Goal: Use online tool/utility: Utilize a website feature to perform a specific function

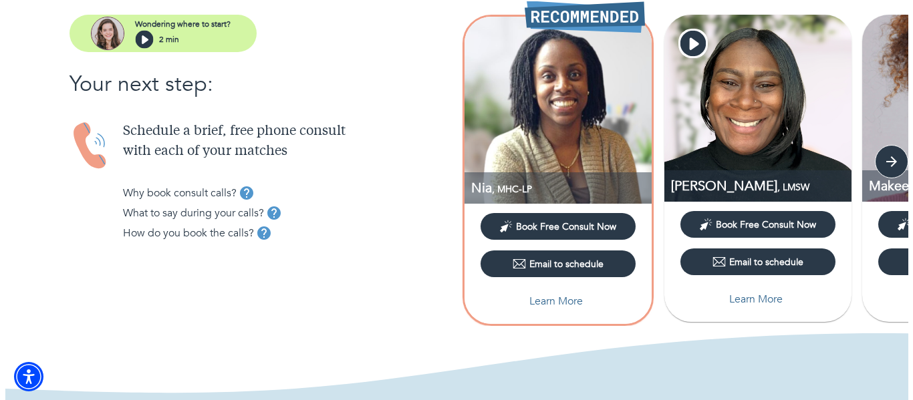
scroll to position [145, 0]
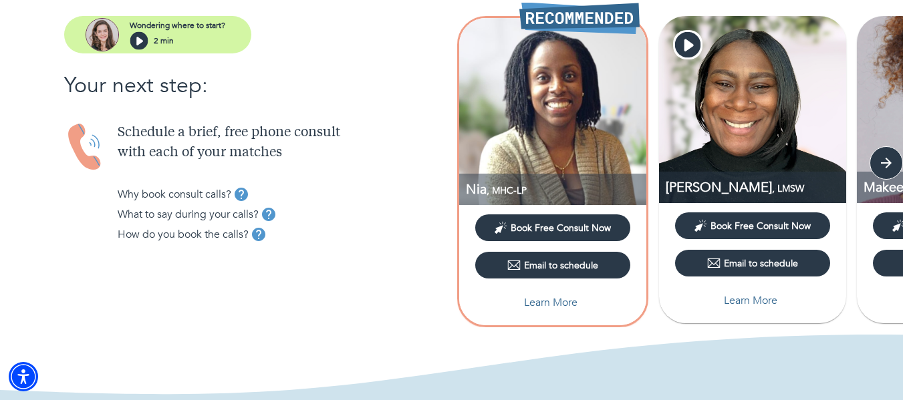
click at [563, 299] on p "Learn More" at bounding box center [550, 303] width 53 height 16
select select "2"
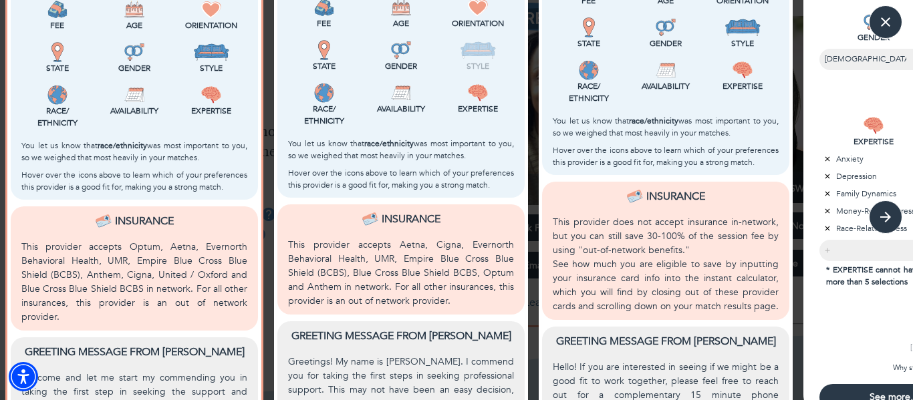
scroll to position [414, 0]
click at [883, 216] on icon "button" at bounding box center [885, 217] width 20 height 20
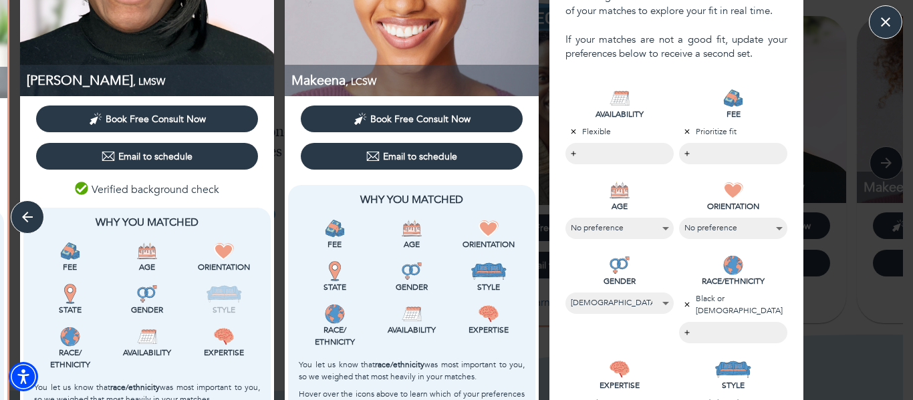
scroll to position [201, 0]
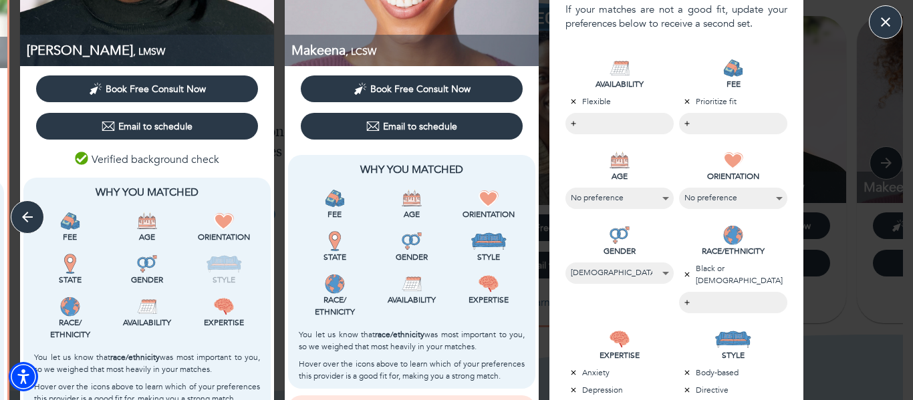
click at [704, 122] on body "MATCH RESULTS Made For Ro Wondering where to start? 2 min Your next step: Sched…" at bounding box center [456, 55] width 913 height 400
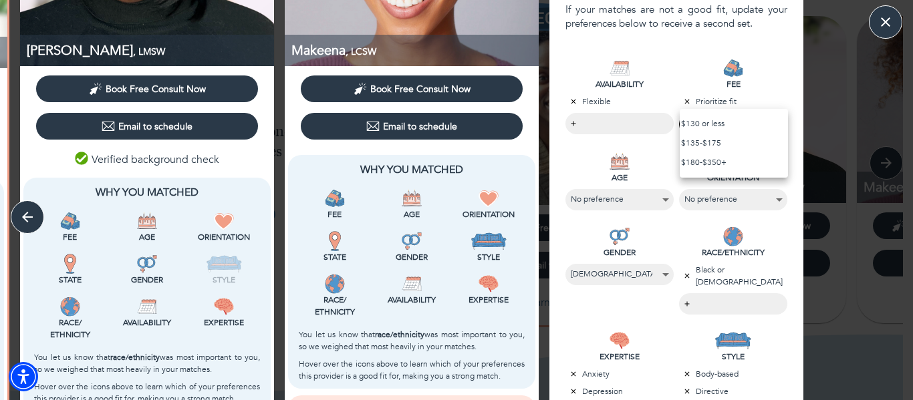
click at [784, 258] on div at bounding box center [456, 200] width 913 height 400
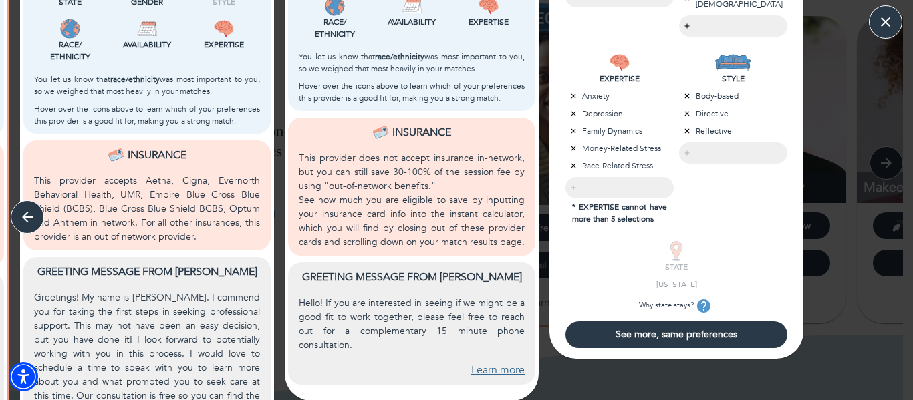
scroll to position [480, 0]
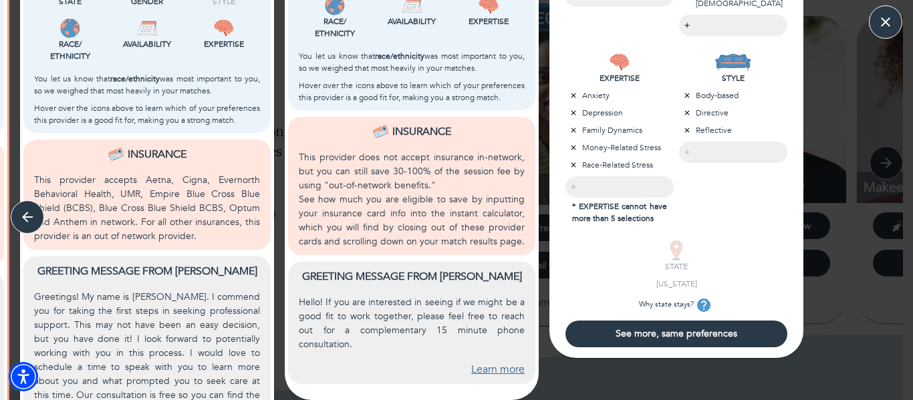
click at [710, 333] on span "See more, same preferences" at bounding box center [676, 333] width 211 height 13
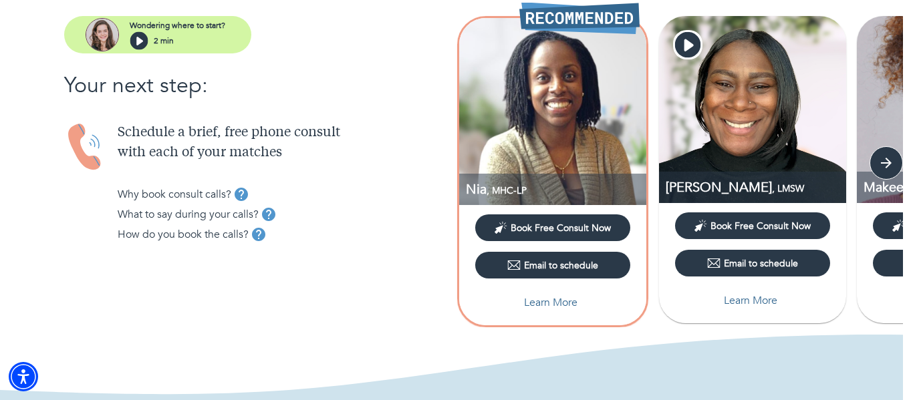
scroll to position [0, 0]
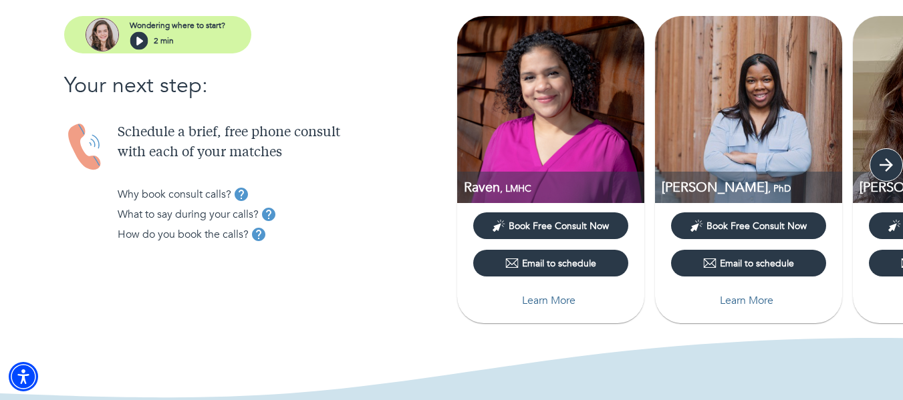
click at [882, 163] on icon "button" at bounding box center [886, 165] width 20 height 20
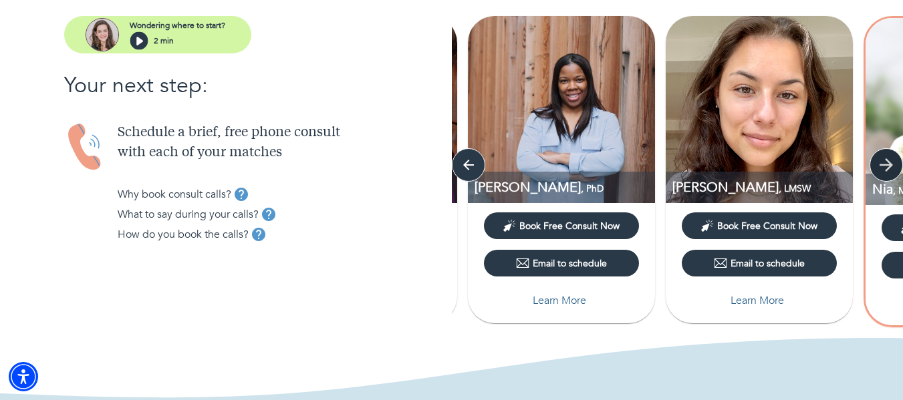
click at [882, 163] on icon "button" at bounding box center [886, 165] width 20 height 20
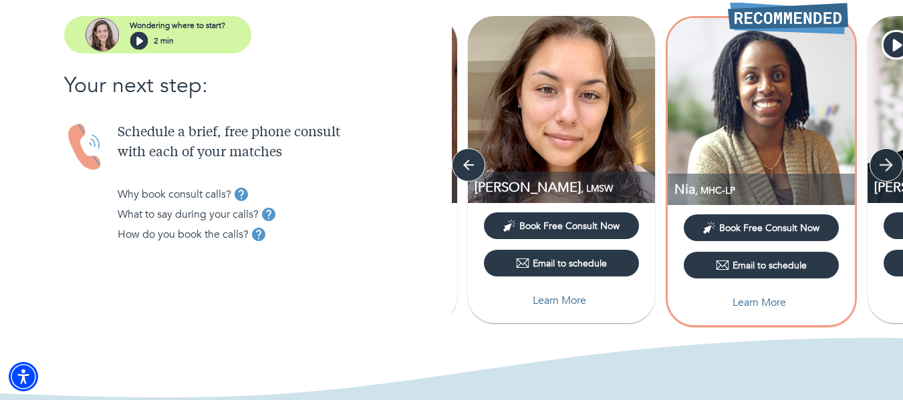
click at [882, 163] on icon "button" at bounding box center [886, 165] width 20 height 20
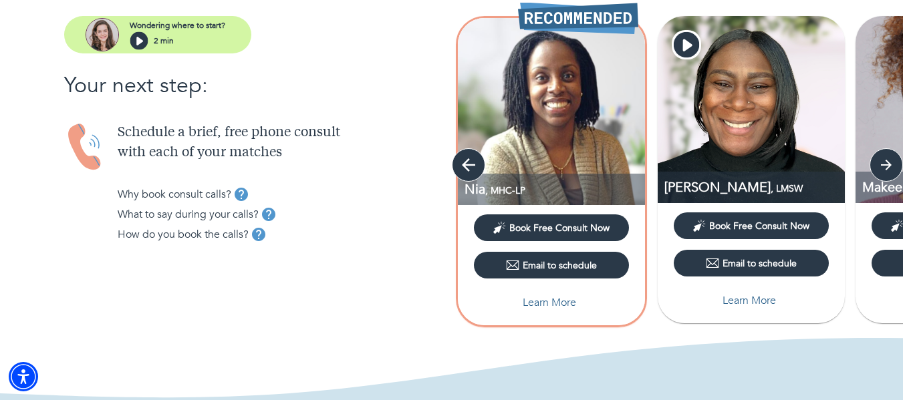
click at [466, 160] on icon "button" at bounding box center [468, 165] width 20 height 20
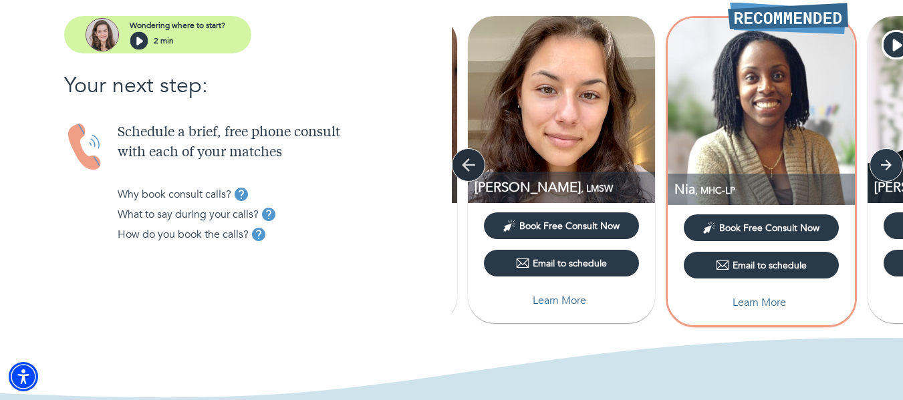
click at [466, 160] on icon "button" at bounding box center [468, 165] width 20 height 20
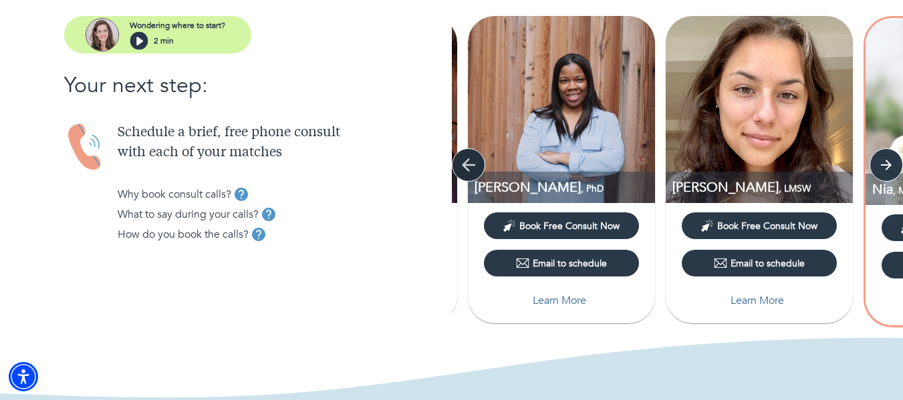
click at [466, 160] on icon "button" at bounding box center [468, 165] width 20 height 20
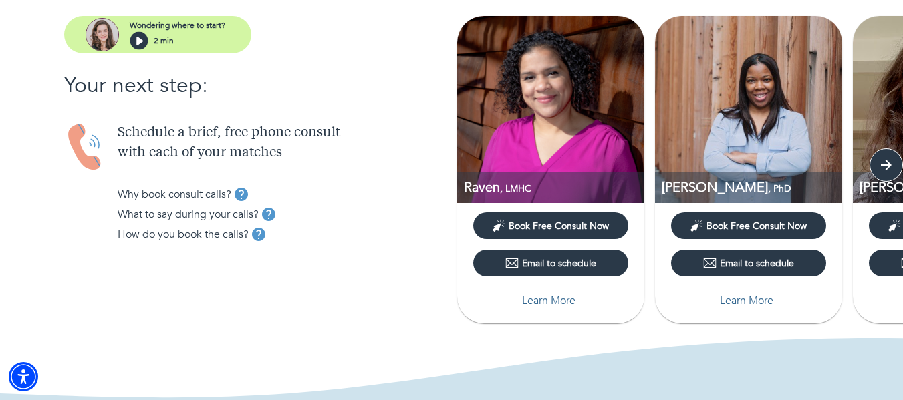
click at [570, 301] on p "Learn More" at bounding box center [548, 301] width 53 height 16
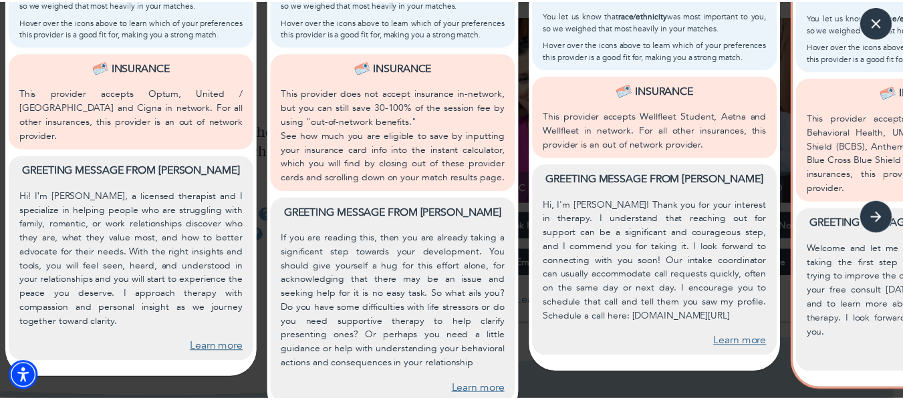
scroll to position [564, 0]
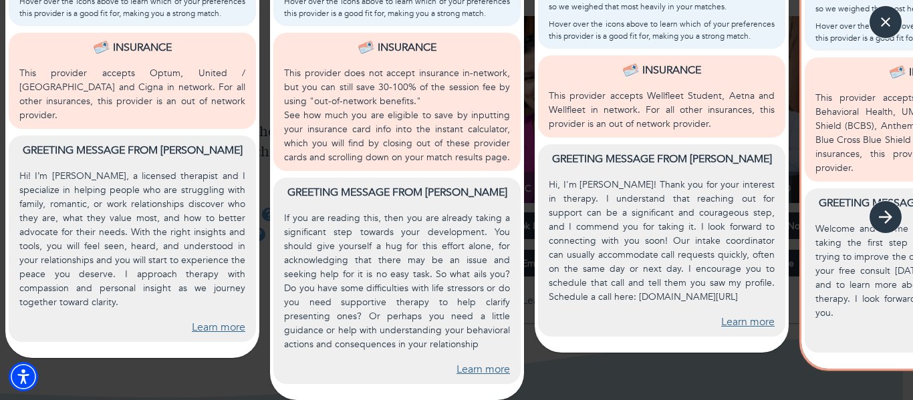
click at [883, 218] on icon "button" at bounding box center [885, 217] width 20 height 20
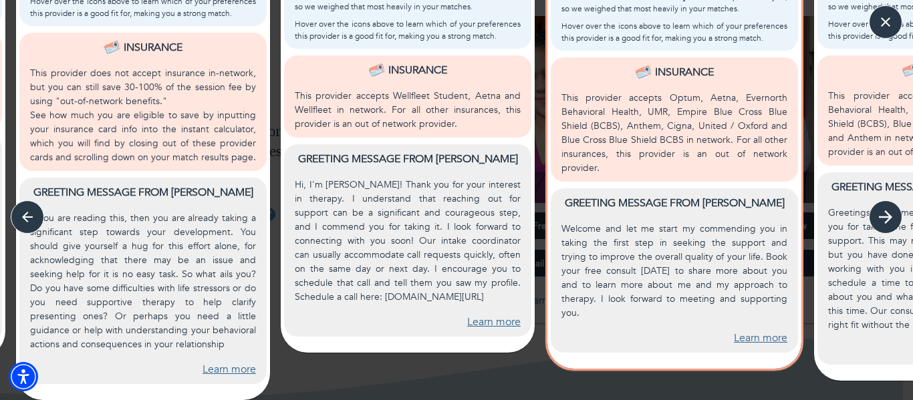
click at [883, 218] on icon "button" at bounding box center [885, 217] width 20 height 20
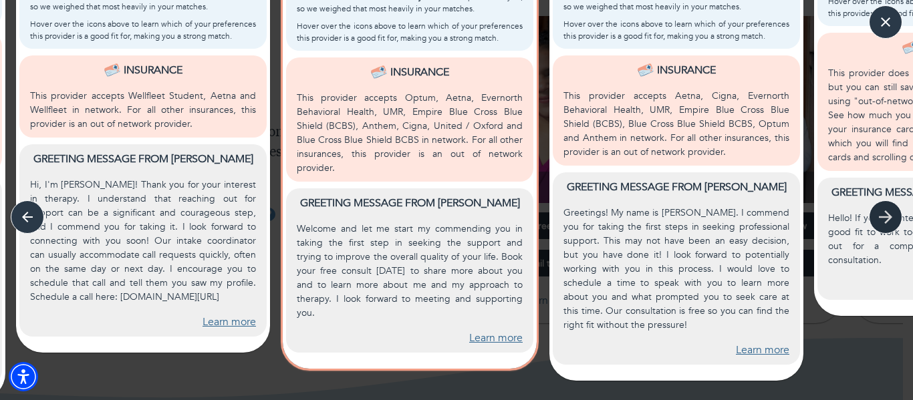
click at [892, 207] on icon "button" at bounding box center [885, 217] width 20 height 20
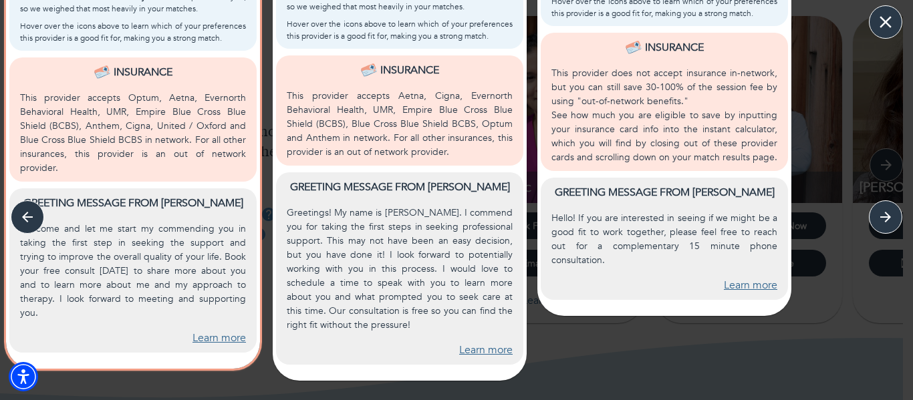
click at [885, 18] on icon "button" at bounding box center [885, 22] width 20 height 20
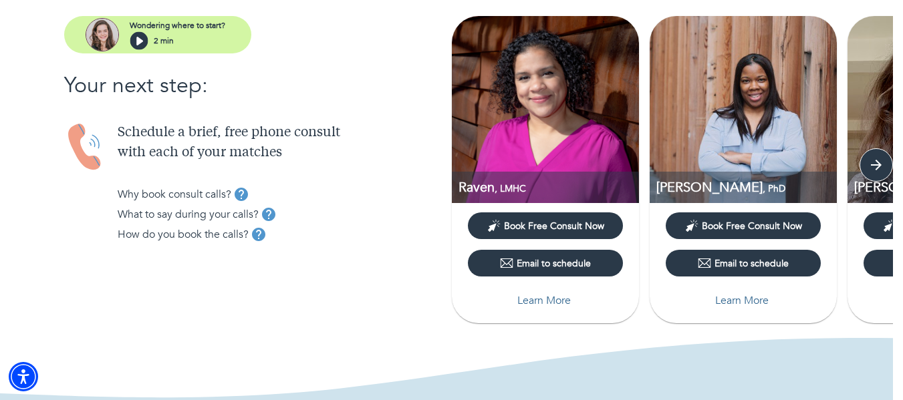
scroll to position [0, 0]
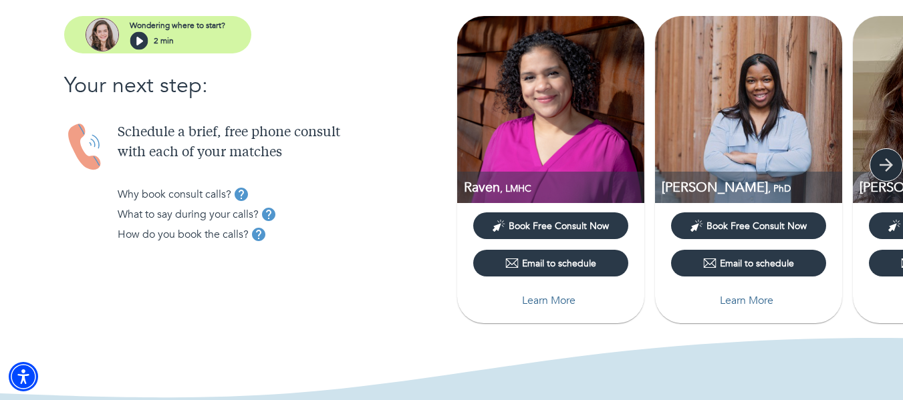
click at [883, 169] on icon "button" at bounding box center [886, 165] width 20 height 20
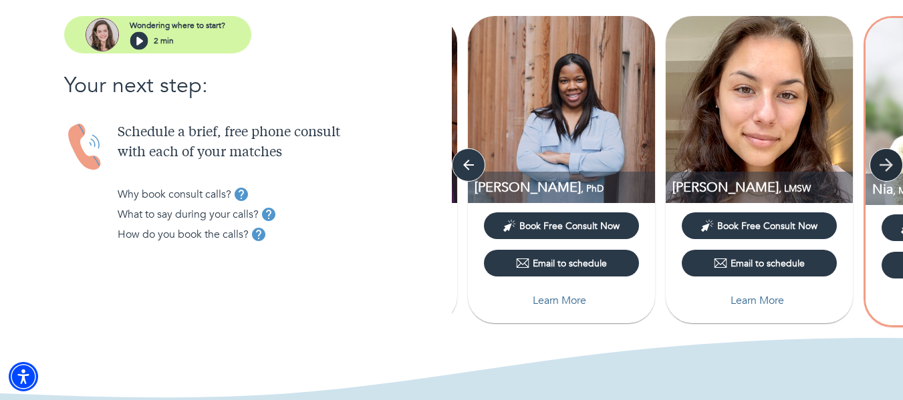
click at [883, 169] on icon "button" at bounding box center [886, 165] width 20 height 20
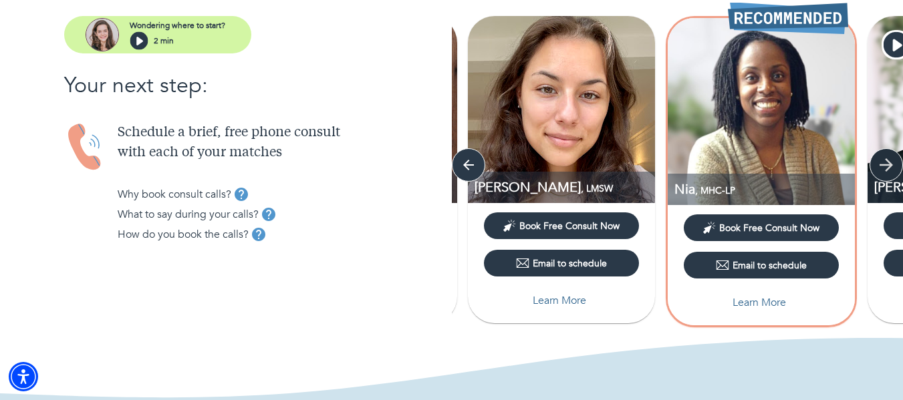
click at [883, 169] on icon "button" at bounding box center [886, 165] width 20 height 20
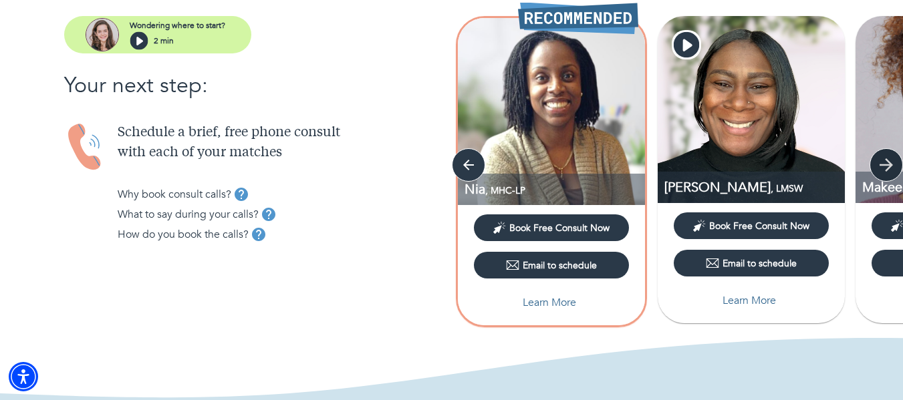
click at [883, 169] on icon "button" at bounding box center [886, 165] width 20 height 20
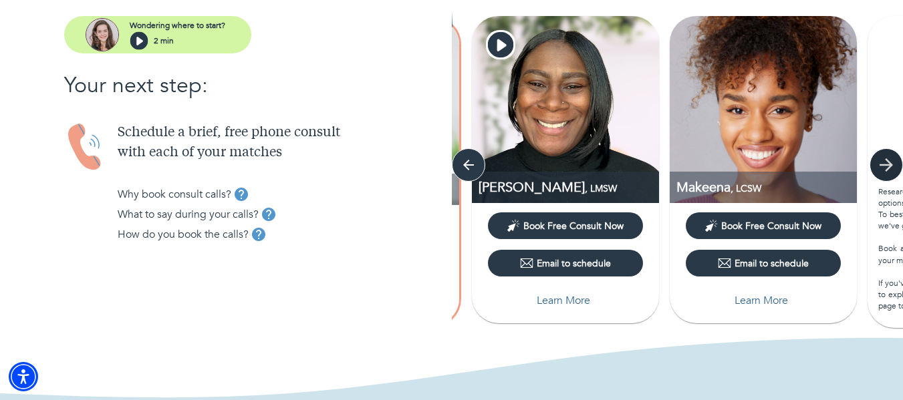
click at [883, 169] on icon "button" at bounding box center [886, 165] width 20 height 20
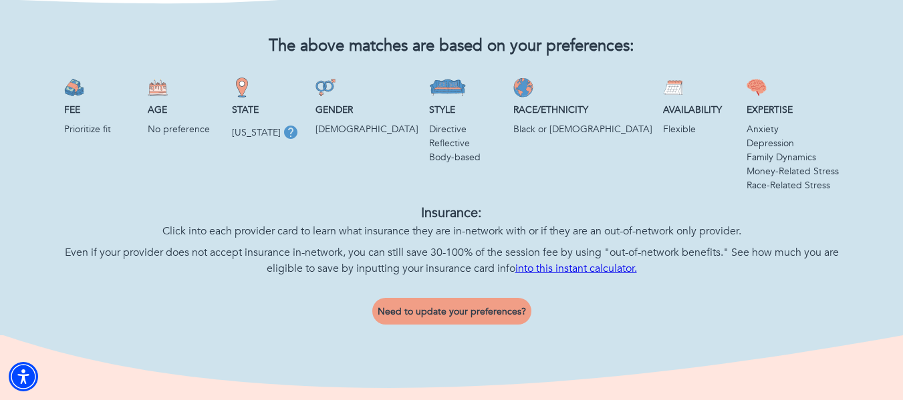
scroll to position [540, 0]
click at [583, 263] on link "into this instant calculator." at bounding box center [576, 268] width 122 height 15
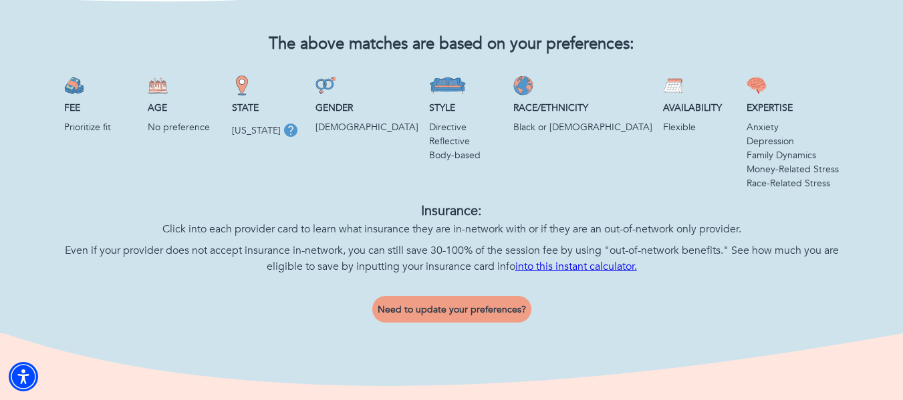
scroll to position [540, 0]
